Goal: Task Accomplishment & Management: Complete application form

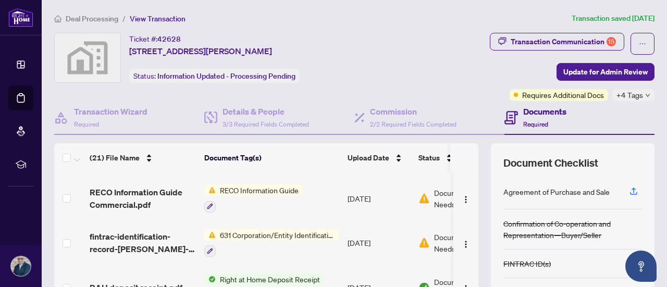
scroll to position [386, 0]
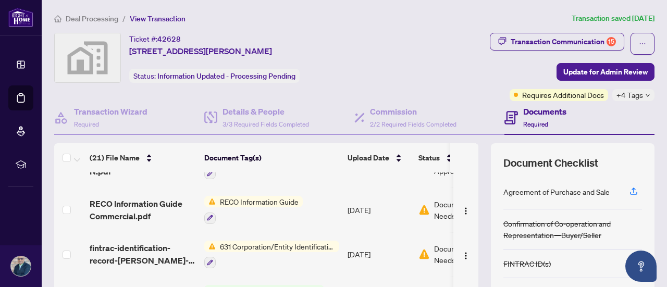
click at [361, 207] on td "[DATE]" at bounding box center [378, 209] width 71 height 45
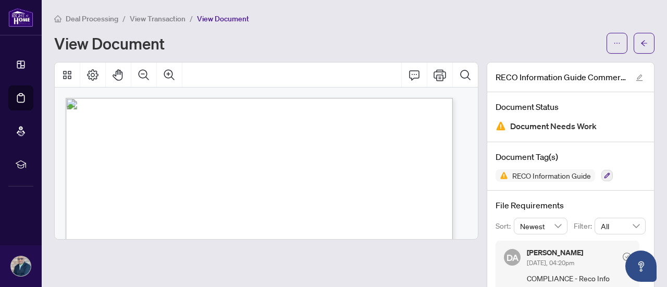
click at [540, 129] on span "Document Needs Work" at bounding box center [553, 126] width 86 height 14
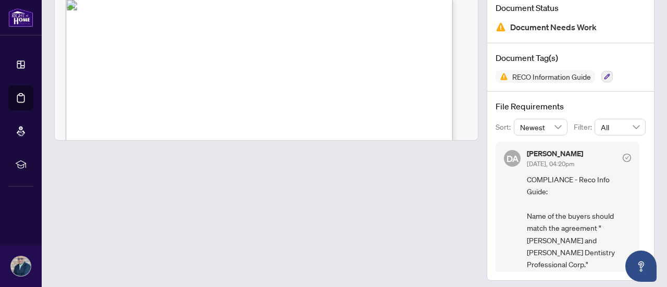
scroll to position [103, 0]
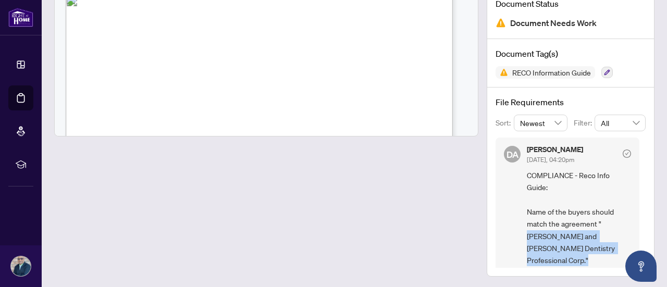
drag, startPoint x: 594, startPoint y: 223, endPoint x: 608, endPoint y: 249, distance: 30.1
click at [608, 249] on span "COMPLIANCE - Reco Info Guide: Name of the buyers should match the agreement " […" at bounding box center [579, 217] width 104 height 97
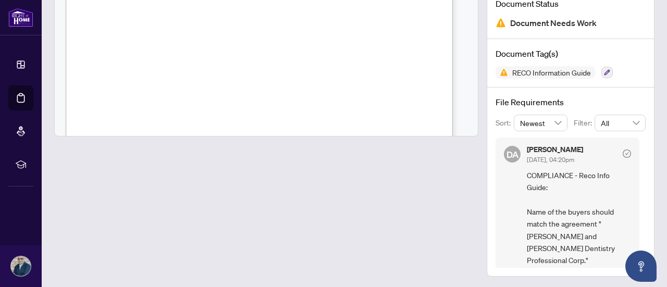
scroll to position [4230, 0]
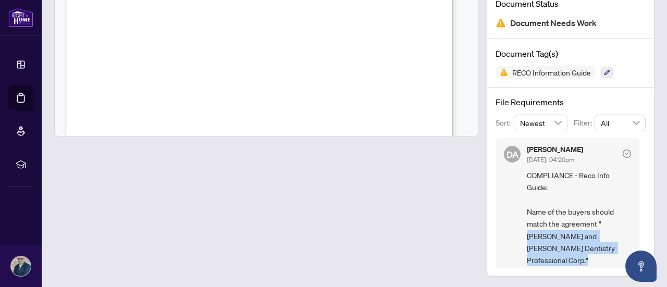
drag, startPoint x: 593, startPoint y: 222, endPoint x: 608, endPoint y: 251, distance: 31.9
click at [608, 251] on span "COMPLIANCE - Reco Info Guide: Name of the buyers should match the agreement " […" at bounding box center [579, 217] width 104 height 97
click at [590, 248] on span "COMPLIANCE - Reco Info Guide: Name of the buyers should match the agreement " […" at bounding box center [579, 217] width 104 height 97
drag, startPoint x: 594, startPoint y: 220, endPoint x: 609, endPoint y: 249, distance: 33.3
click at [609, 249] on span "COMPLIANCE - Reco Info Guide: Name of the buyers should match the agreement " […" at bounding box center [579, 217] width 104 height 97
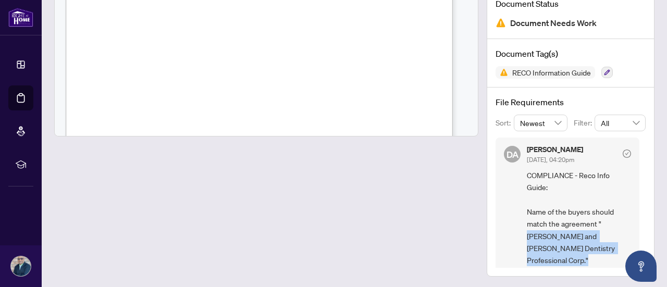
copy span "[PERSON_NAME] and [PERSON_NAME] Dentistry Professional Corp."
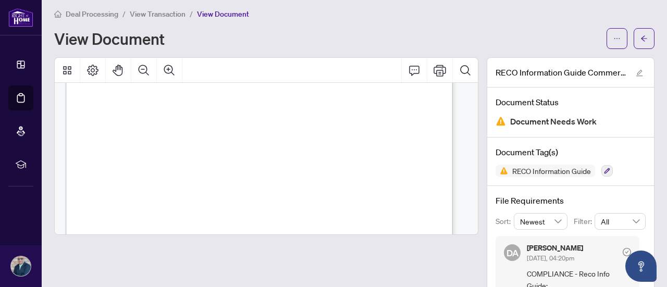
scroll to position [0, 0]
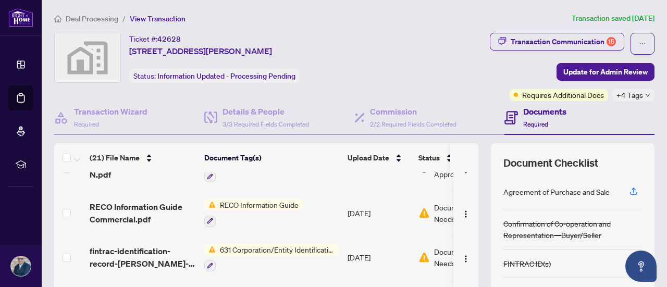
scroll to position [377, 0]
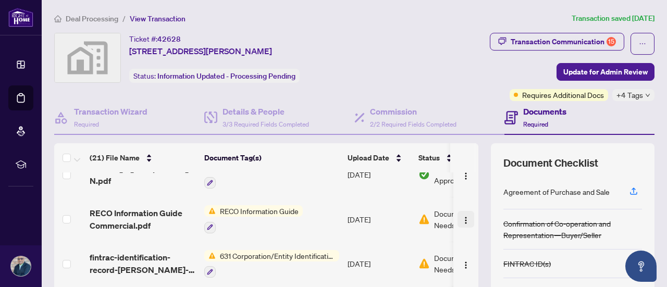
click at [461, 216] on img "button" at bounding box center [465, 220] width 8 height 8
click at [335, 205] on td "RECO Information Guide" at bounding box center [271, 219] width 143 height 45
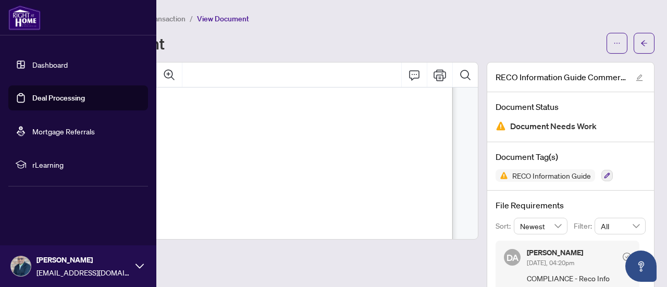
click at [47, 101] on link "Deal Processing" at bounding box center [58, 97] width 53 height 9
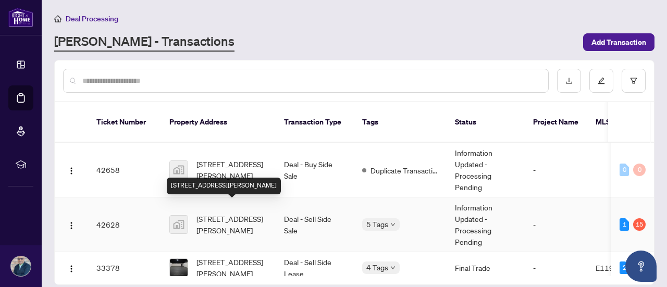
click at [232, 213] on span "[STREET_ADDRESS][PERSON_NAME]" at bounding box center [231, 224] width 71 height 23
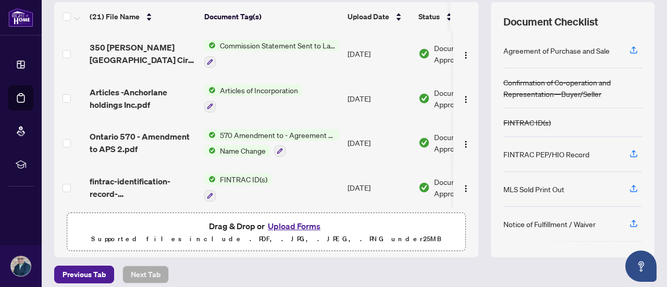
scroll to position [148, 0]
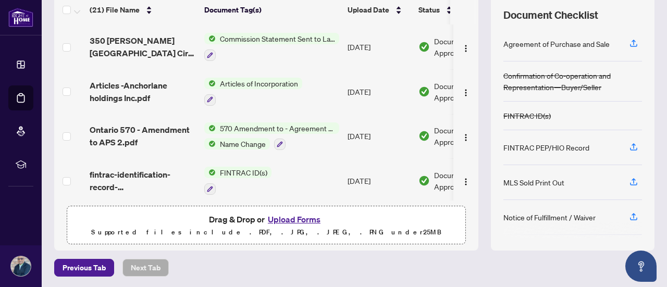
click at [303, 217] on button "Upload Forms" at bounding box center [294, 219] width 59 height 14
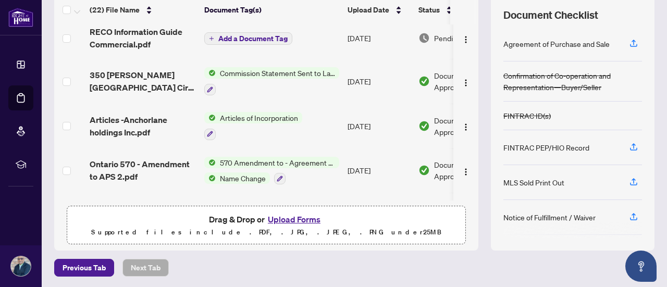
scroll to position [0, 0]
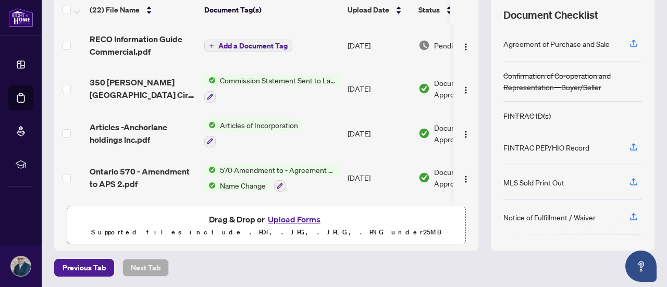
click at [272, 45] on span "Add a Document Tag" at bounding box center [252, 45] width 69 height 7
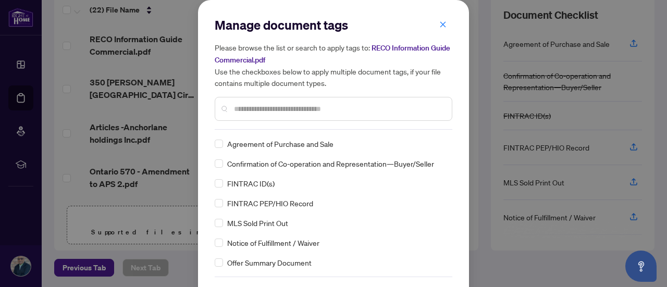
scroll to position [35, 0]
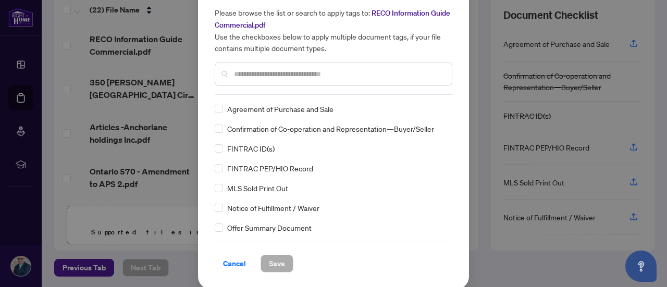
click at [284, 74] on input "text" at bounding box center [338, 73] width 209 height 11
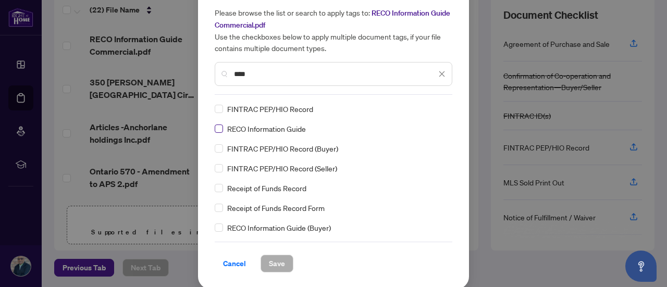
type input "****"
click at [270, 260] on span "Save" at bounding box center [277, 263] width 16 height 17
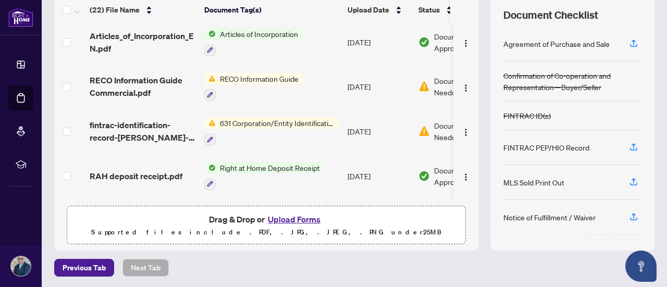
scroll to position [416, 0]
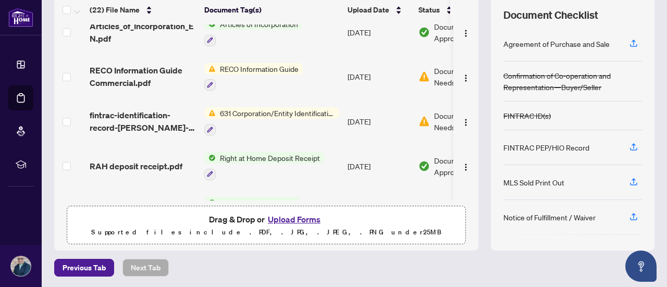
click at [309, 109] on span "631 Corporation/Entity Identification InformationRecord" at bounding box center [277, 112] width 123 height 11
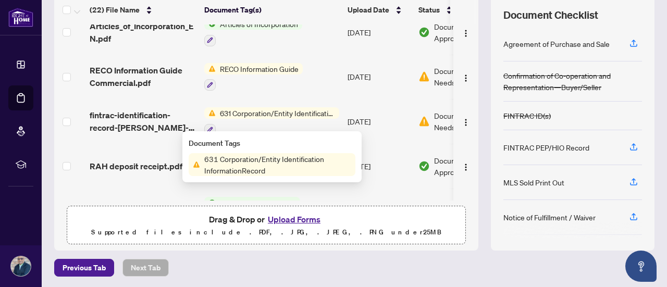
click at [287, 167] on span "631 Corporation/Entity Identification InformationRecord" at bounding box center [277, 164] width 155 height 23
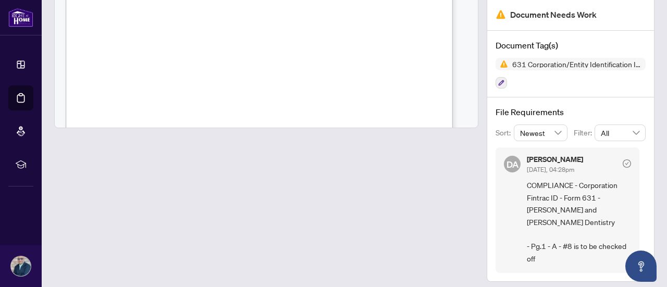
scroll to position [250, 0]
click at [88, 79] on span "�" at bounding box center [86, 80] width 4 height 5
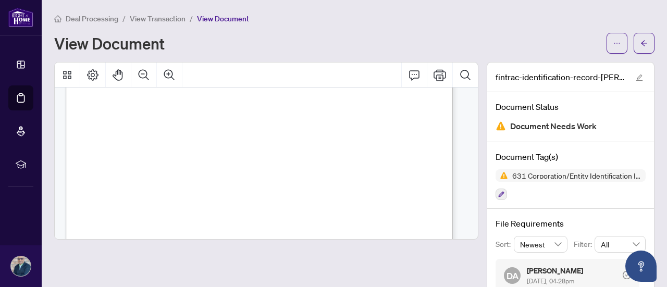
scroll to position [132, 0]
click at [641, 43] on icon "arrow-left" at bounding box center [644, 43] width 6 height 6
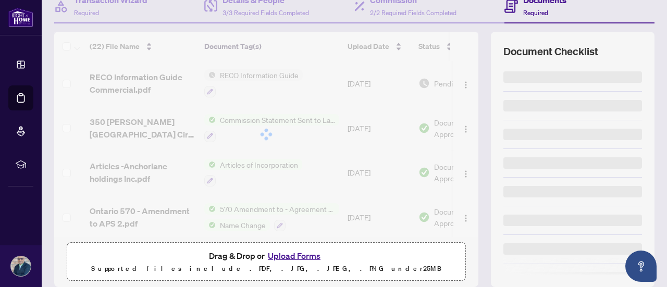
scroll to position [129, 0]
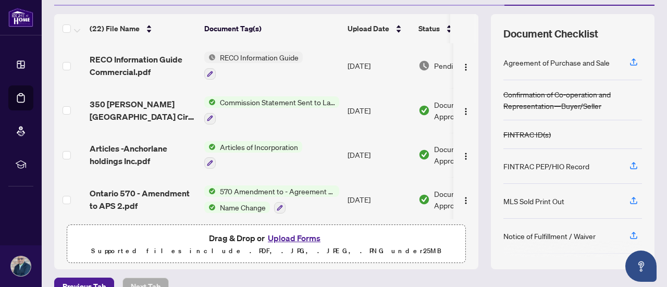
click at [286, 238] on button "Upload Forms" at bounding box center [294, 238] width 59 height 14
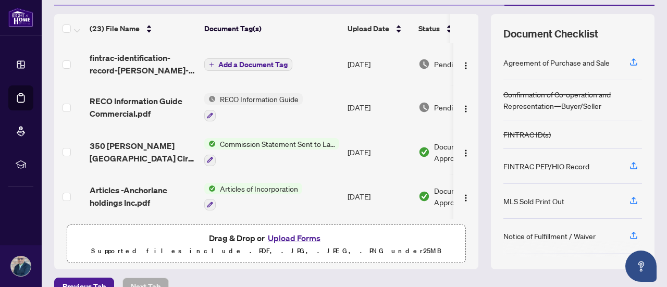
click at [277, 66] on span "Add a Document Tag" at bounding box center [252, 64] width 69 height 7
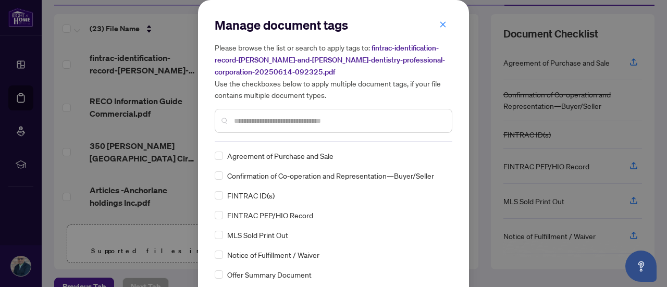
click at [277, 119] on input "text" at bounding box center [338, 120] width 209 height 11
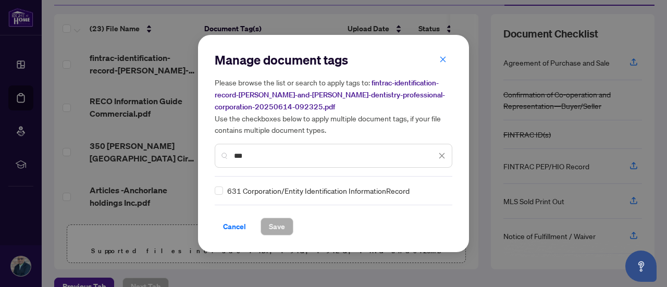
type input "***"
click at [270, 223] on span "Save" at bounding box center [277, 226] width 16 height 17
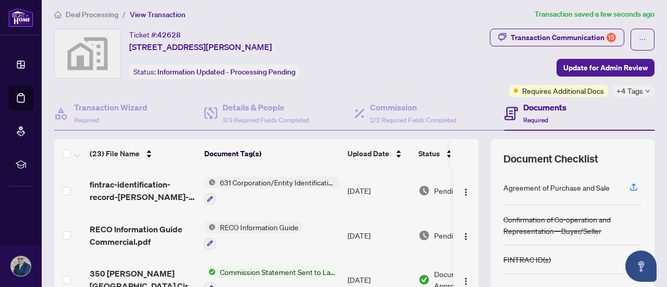
scroll to position [0, 0]
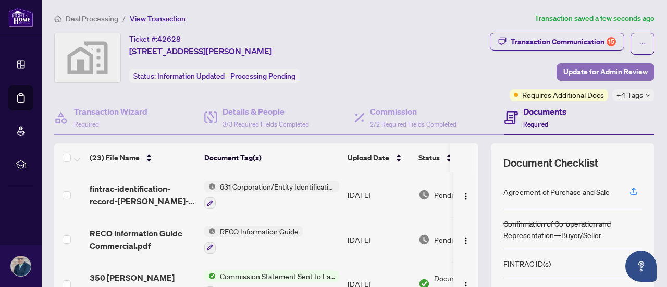
click at [624, 71] on span "Update for Admin Review" at bounding box center [605, 72] width 84 height 17
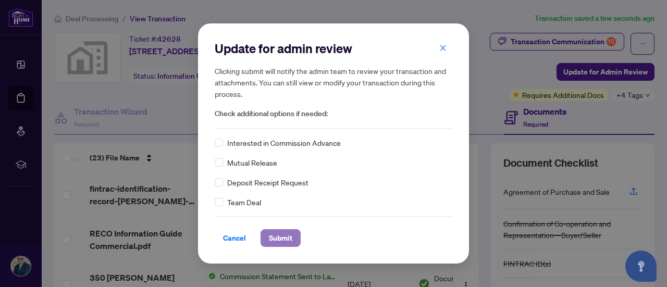
click at [285, 234] on span "Submit" at bounding box center [280, 238] width 23 height 17
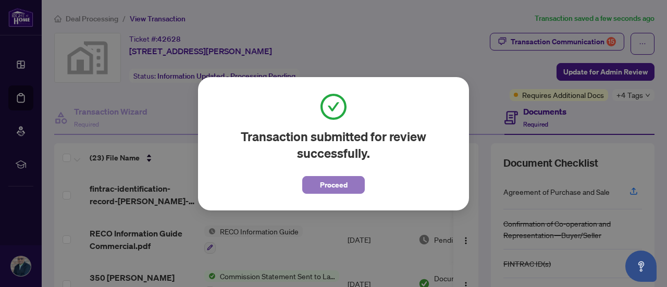
click at [313, 186] on button "Proceed" at bounding box center [333, 185] width 62 height 18
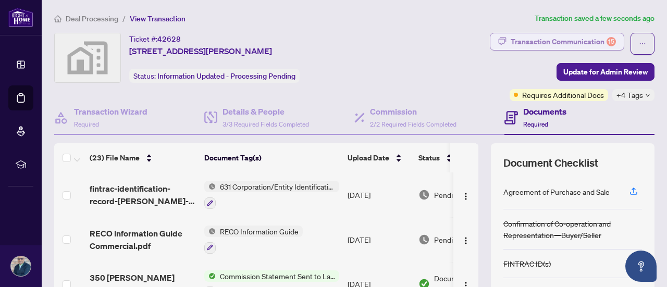
click at [524, 39] on div "Transaction Communication 15" at bounding box center [562, 41] width 105 height 17
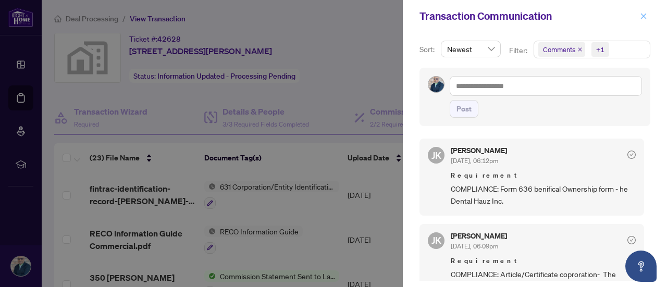
click at [646, 16] on icon "close" at bounding box center [643, 15] width 7 height 7
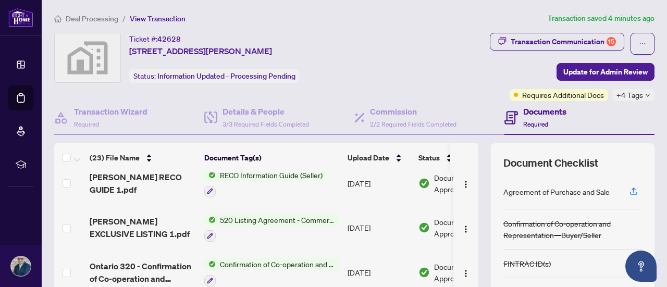
scroll to position [784, 0]
